Goal: Task Accomplishment & Management: Use online tool/utility

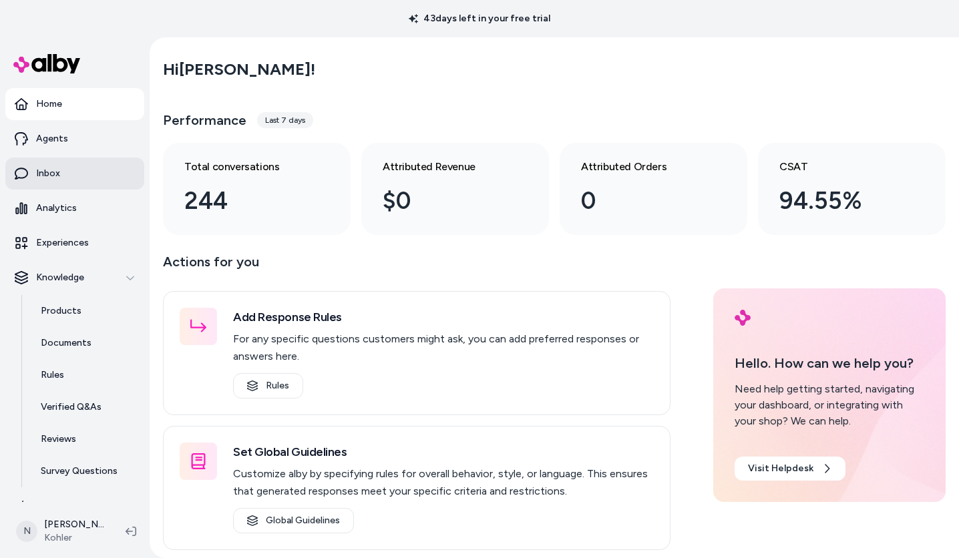
click at [52, 171] on p "Inbox" at bounding box center [48, 173] width 24 height 13
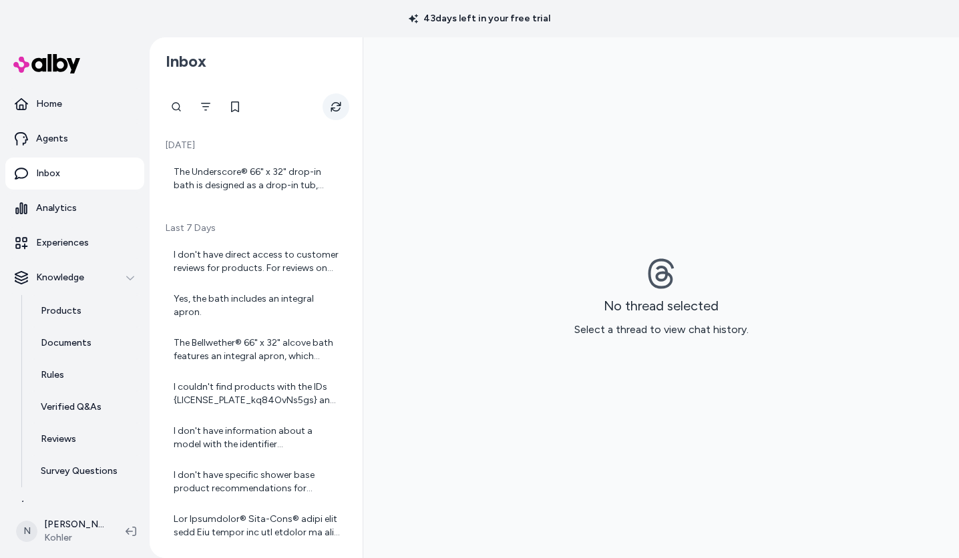
click at [339, 108] on icon "Refresh" at bounding box center [336, 106] width 11 height 11
click at [246, 269] on div "I don't have direct access to customer reviews for products. For reviews on the…" at bounding box center [258, 261] width 168 height 27
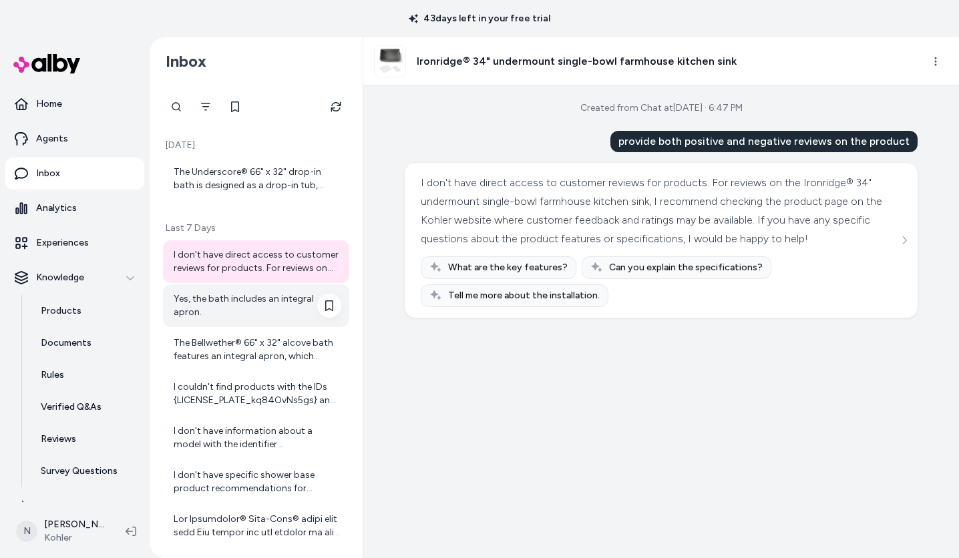
click at [244, 306] on div "Yes, the bath includes an integral apron." at bounding box center [258, 305] width 168 height 27
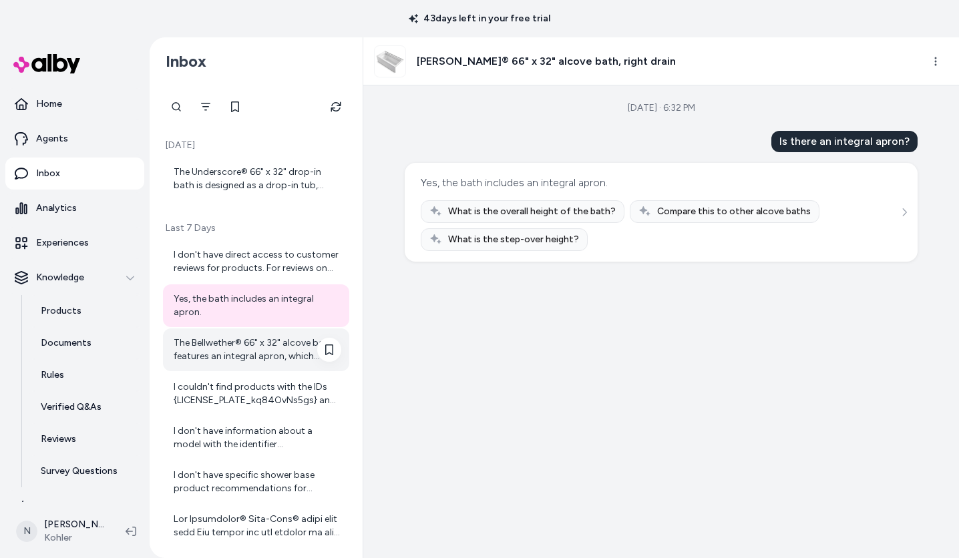
click at [202, 360] on div "The Bellwether® 66" x 32" alcove bath features an integral apron, which simplif…" at bounding box center [258, 350] width 168 height 27
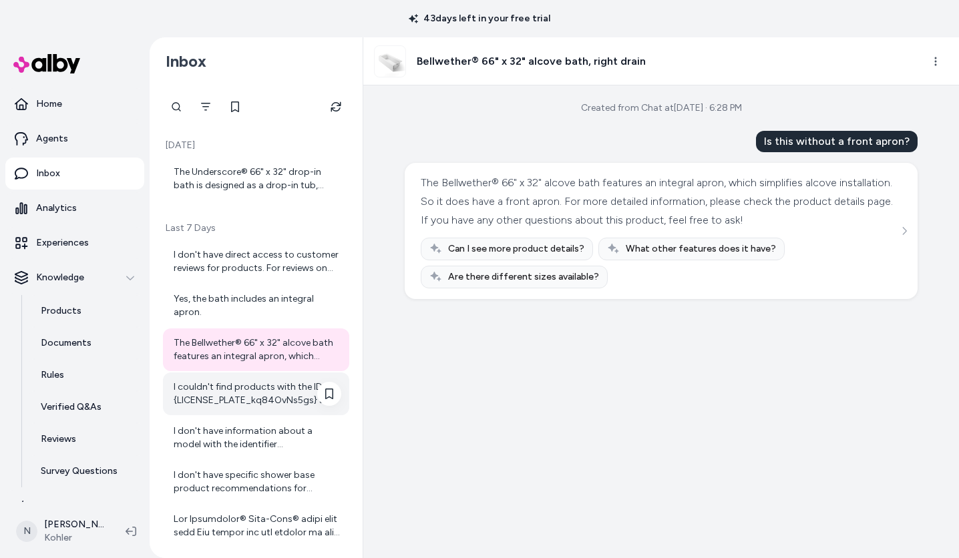
click at [256, 385] on div "I couldn't find products with the IDs {LICENSE_PLATE_kq84OvNs5gs} and {LICENSE_…" at bounding box center [258, 394] width 168 height 27
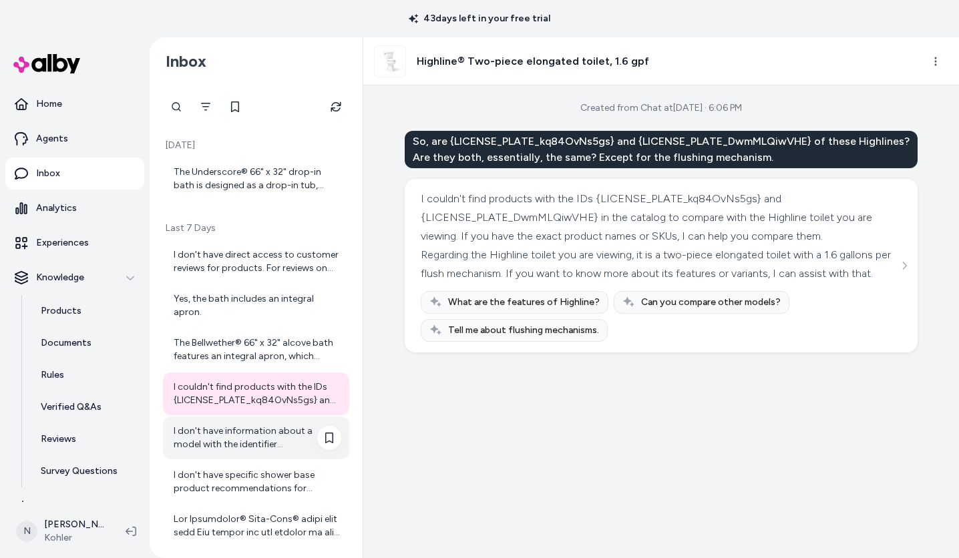
click at [266, 426] on div "I don't have information about a model with the identifier {LICENSE_PLATE_DwmML…" at bounding box center [258, 438] width 168 height 27
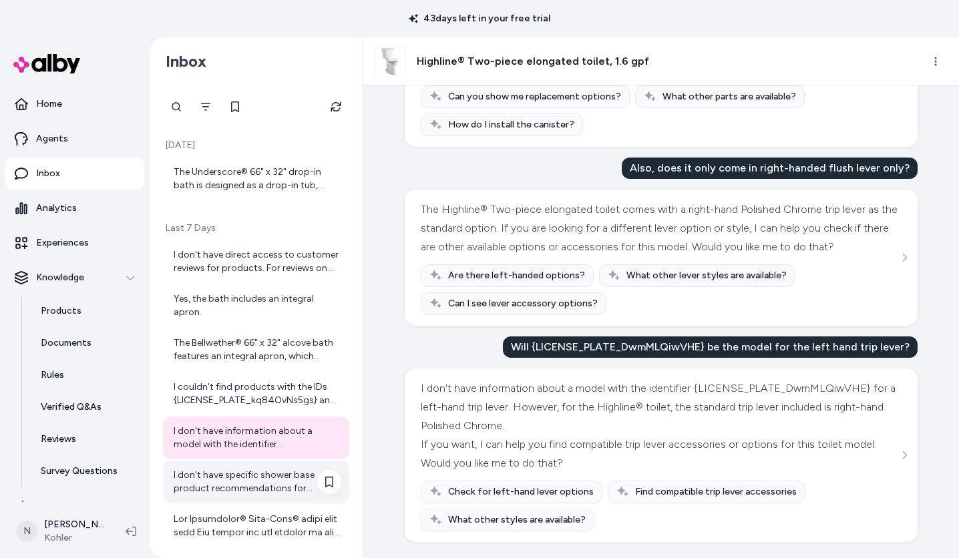
scroll to position [227, 0]
click at [243, 494] on div "I don't have specific shower base product recommendations for compatibility wit…" at bounding box center [258, 482] width 168 height 27
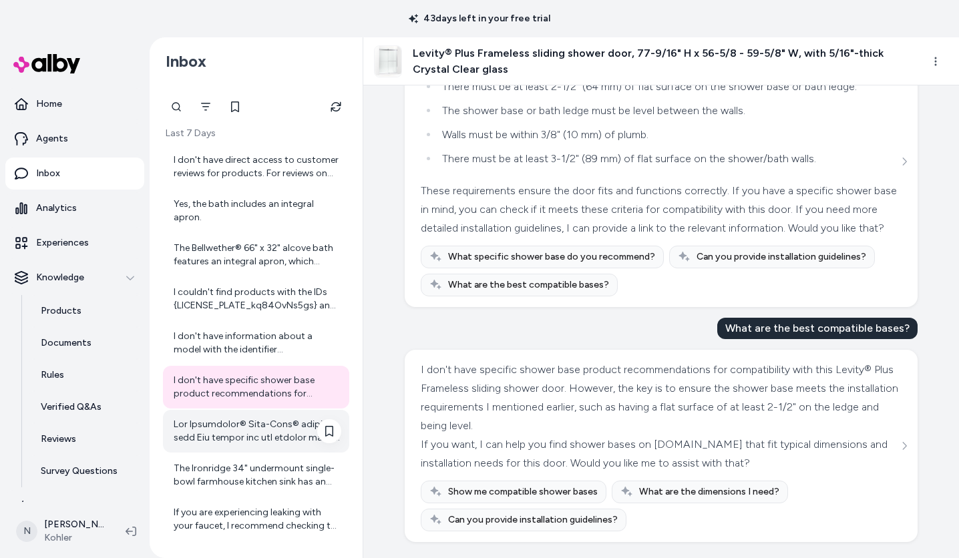
scroll to position [95, 0]
click at [266, 438] on div at bounding box center [258, 430] width 168 height 27
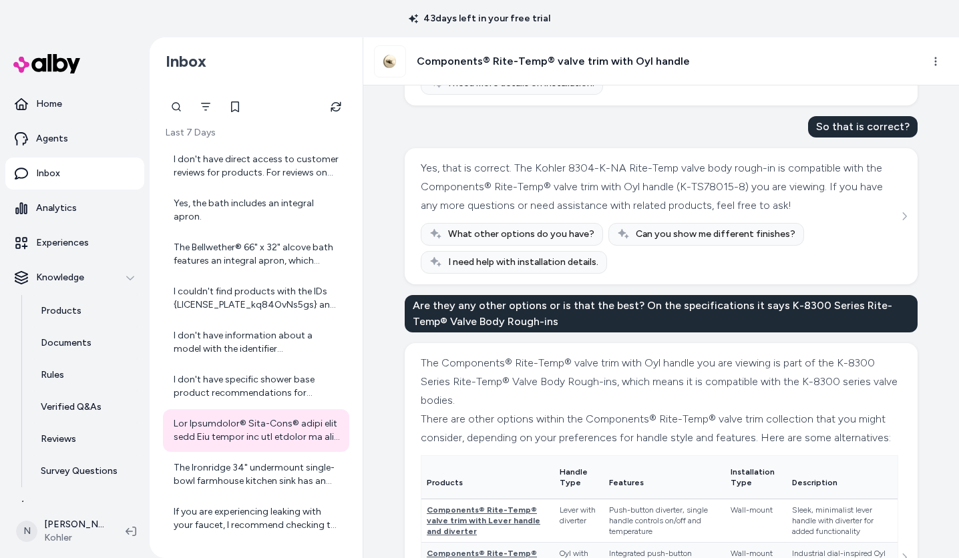
scroll to position [215, 0]
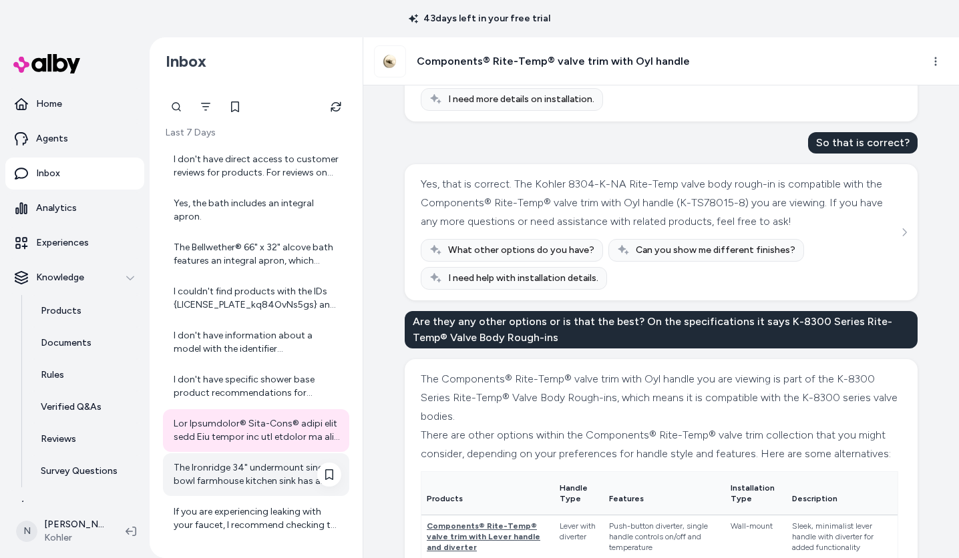
click at [248, 481] on div "The Ironridge 34" undermount single-bowl farmhouse kitchen sink has an overall …" at bounding box center [258, 474] width 168 height 27
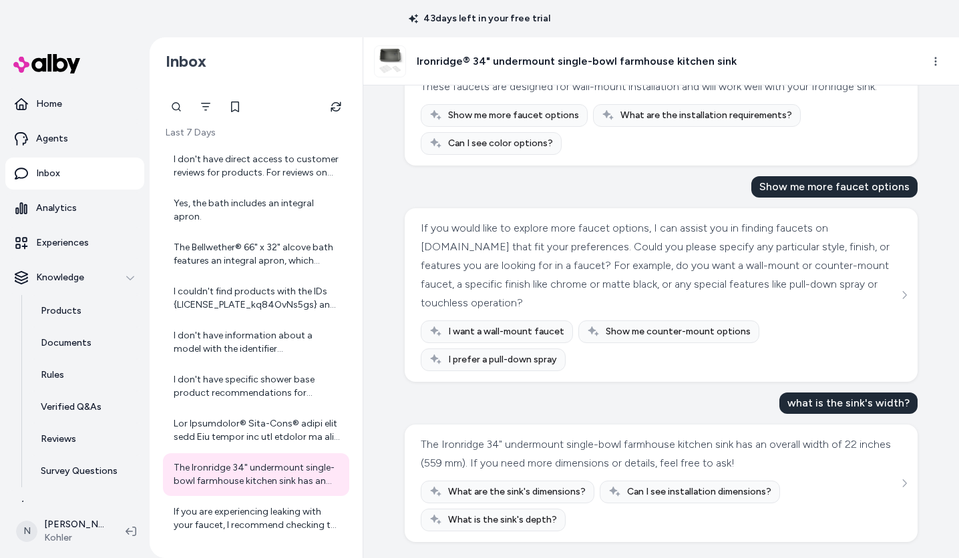
scroll to position [6230, 0]
click at [264, 152] on div "I don't have direct access to customer reviews for products. For reviews on the…" at bounding box center [256, 166] width 186 height 43
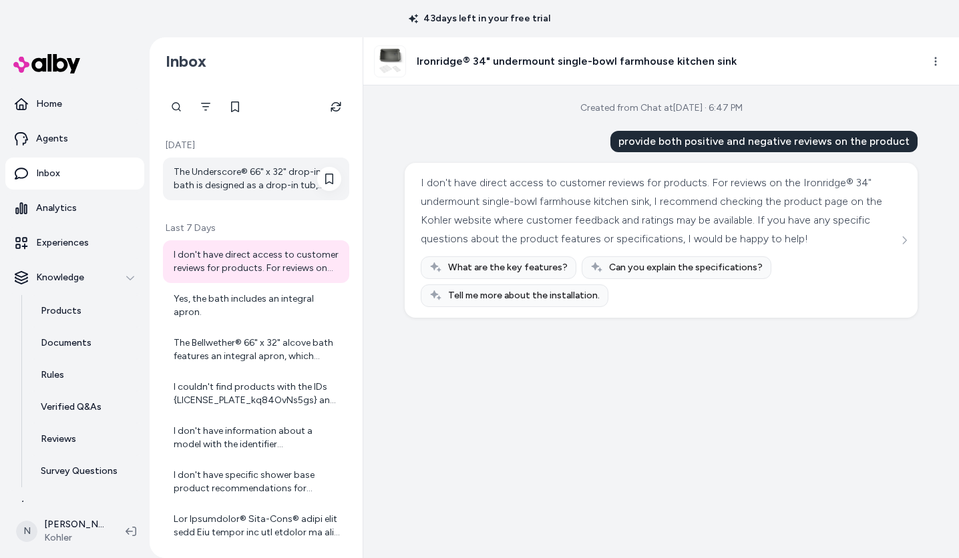
scroll to position [-1, 0]
click at [233, 182] on div "The Underscore® 66" x 32" drop-in bath is designed as a drop-in tub, which typi…" at bounding box center [258, 179] width 168 height 27
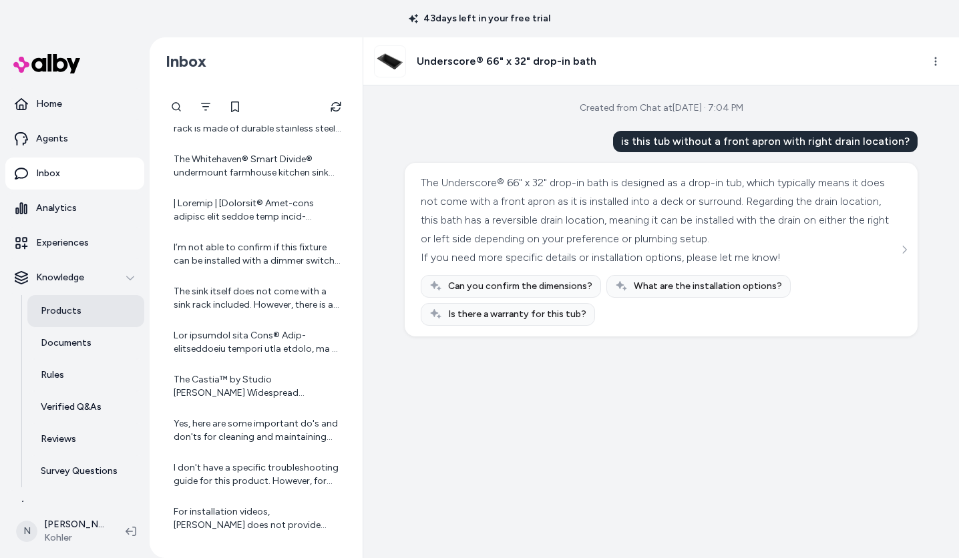
scroll to position [536, 0]
click at [91, 306] on link "Products" at bounding box center [85, 311] width 117 height 32
